Goal: Complete application form

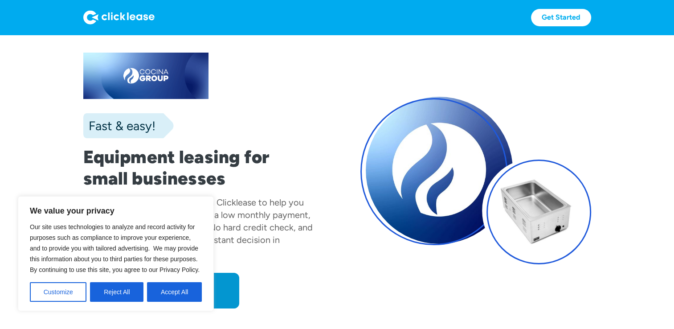
click at [350, 103] on div "Fast & easy! Equipment leasing for small businesses Cocina Group has partnered …" at bounding box center [337, 181] width 508 height 256
click at [303, 158] on h1 "Equipment leasing for small businesses" at bounding box center [198, 167] width 231 height 43
click at [180, 292] on button "Accept All" at bounding box center [174, 292] width 55 height 20
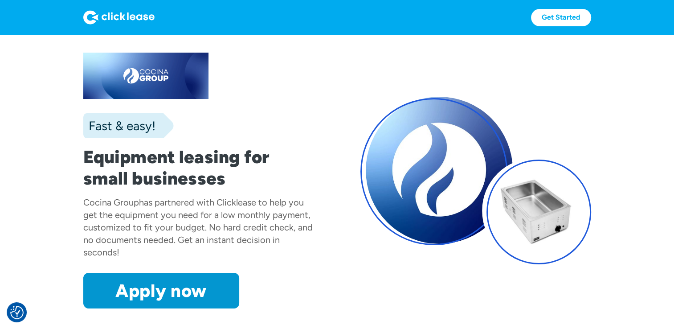
click at [180, 292] on link "Apply now" at bounding box center [161, 291] width 156 height 36
